Goal: Task Accomplishment & Management: Manage account settings

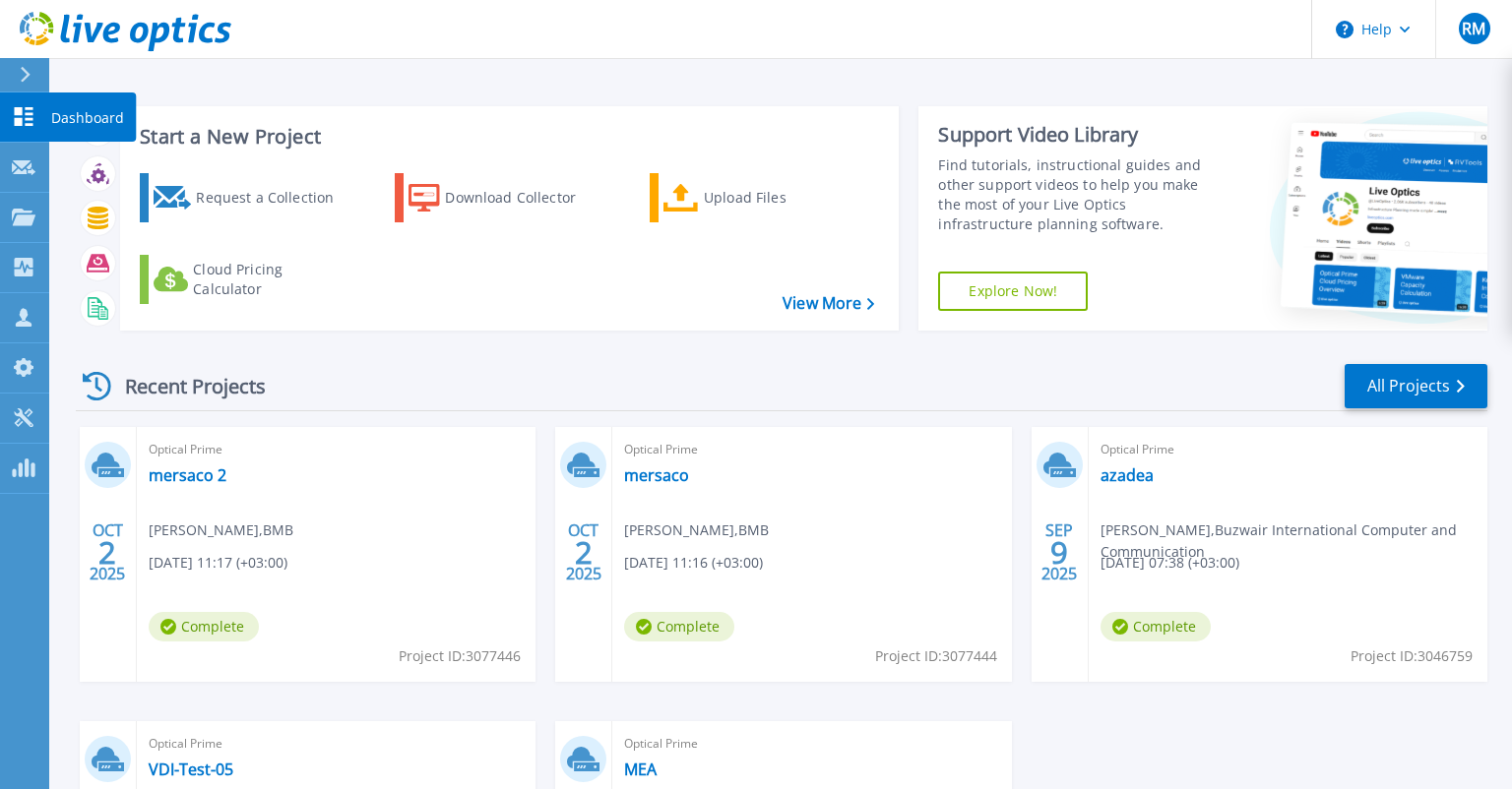
click at [21, 107] on div at bounding box center [24, 116] width 24 height 21
click at [1494, 53] on button "RM" at bounding box center [1474, 29] width 77 height 58
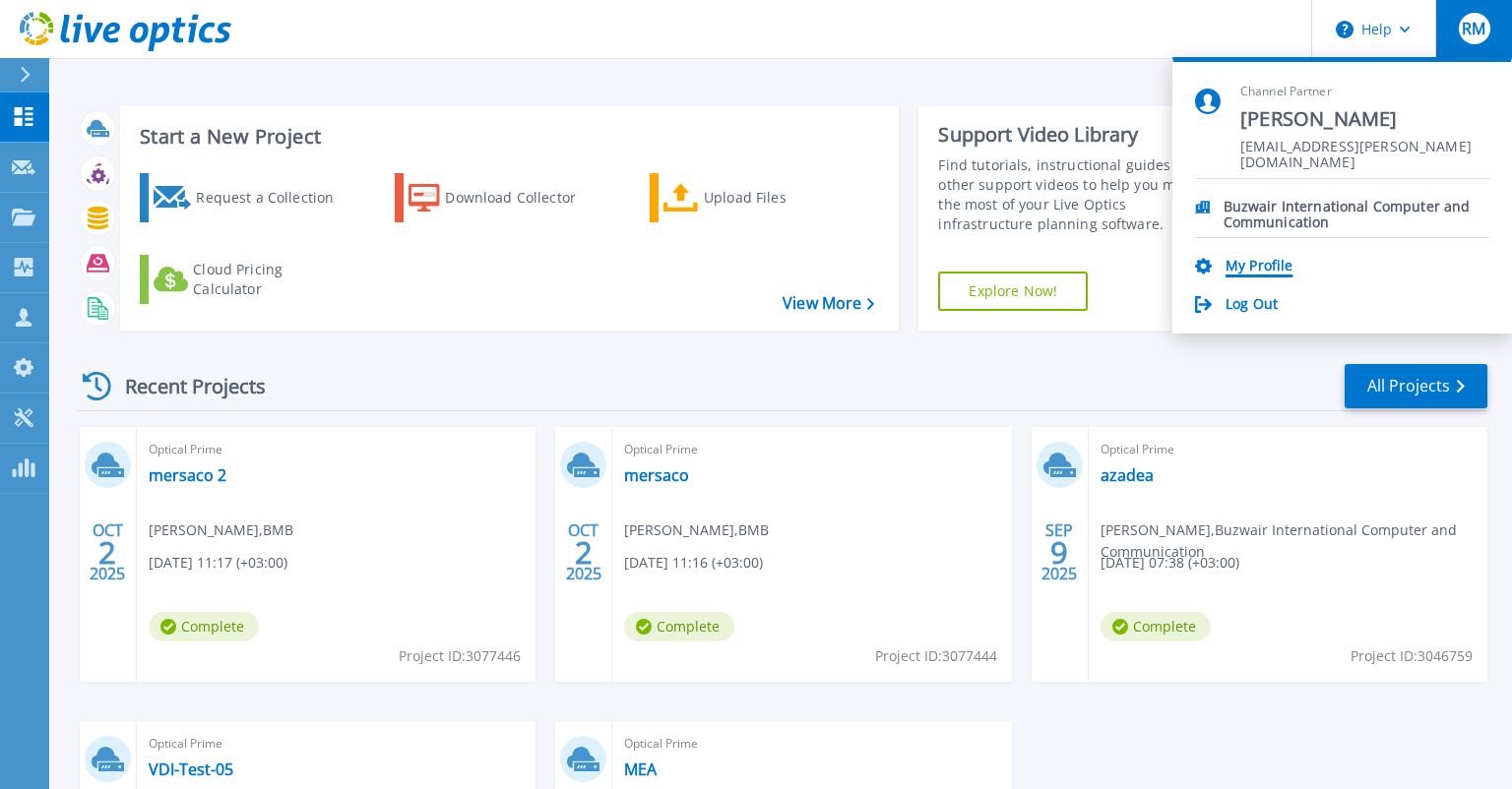
click at [1268, 270] on link "My Profile" at bounding box center [1259, 267] width 67 height 19
click at [1272, 296] on link "Log Out" at bounding box center [1251, 305] width 52 height 19
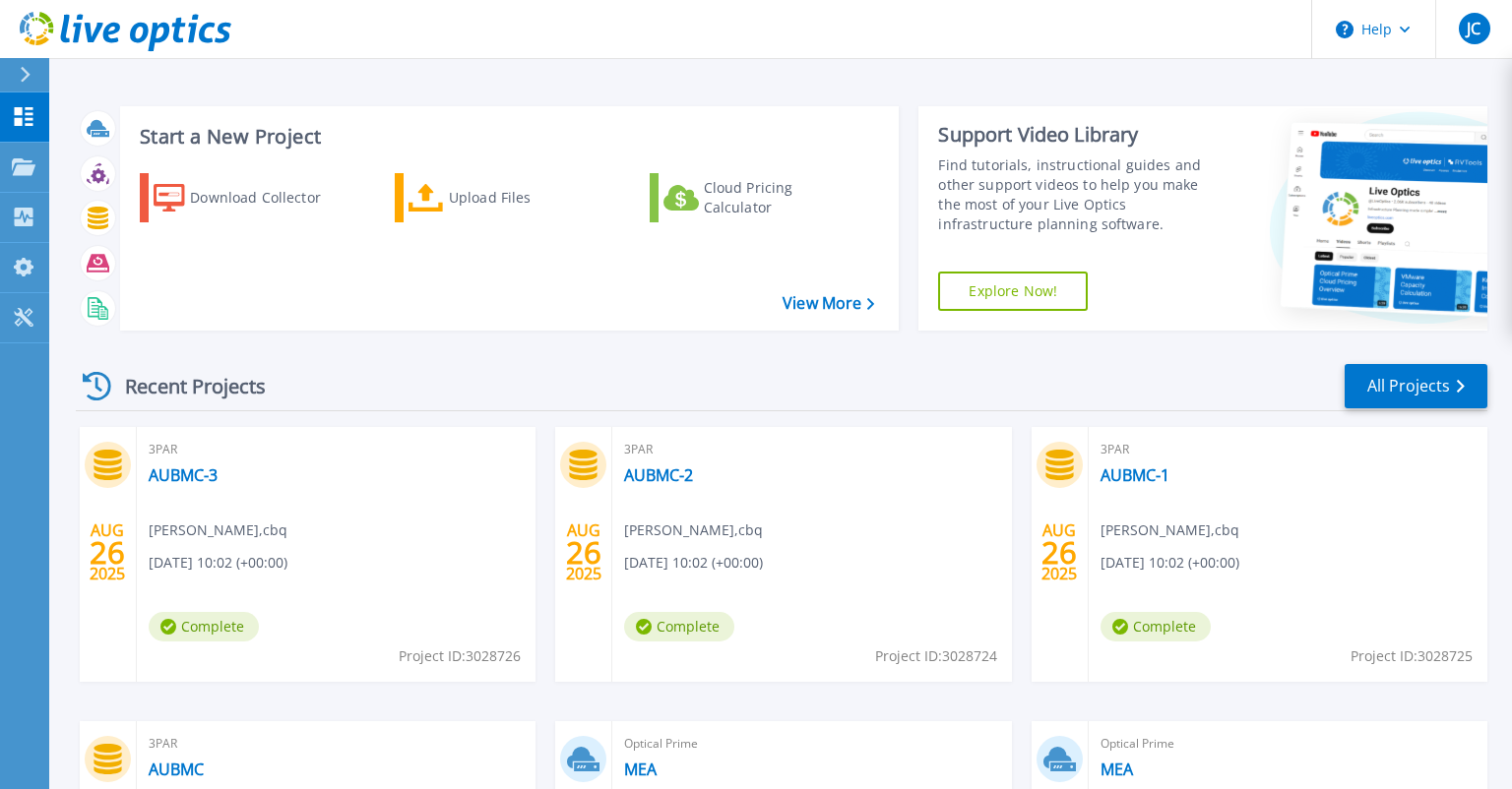
click at [29, 87] on div at bounding box center [33, 75] width 32 height 33
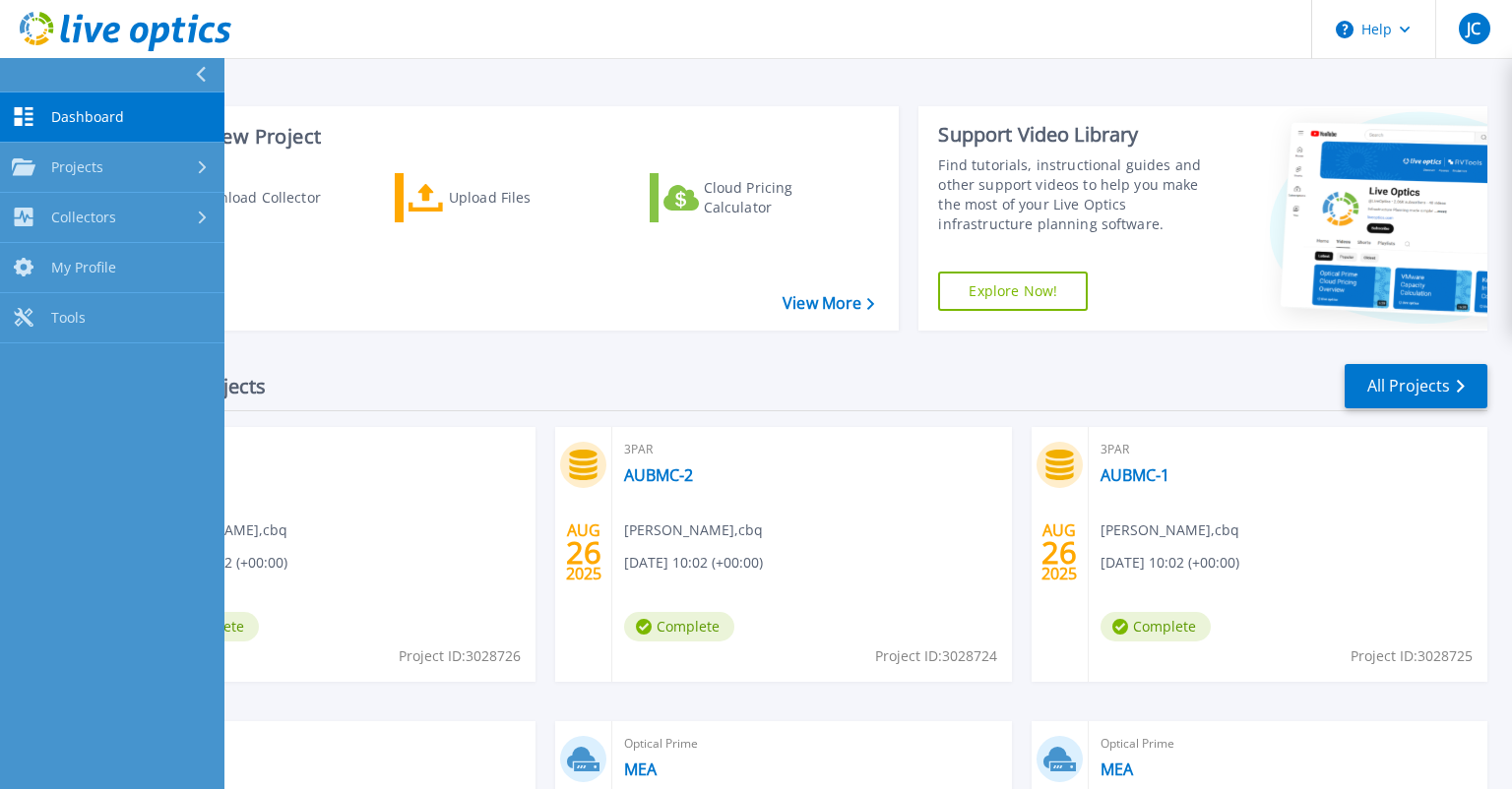
click at [34, 121] on icon at bounding box center [24, 116] width 24 height 19
